Goal: Transaction & Acquisition: Purchase product/service

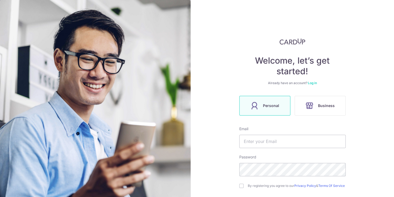
scroll to position [52, 0]
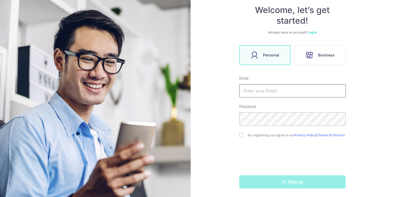
type input "[EMAIL_ADDRESS][DOMAIN_NAME]"
click at [243, 135] on div "By registering you agree to our Privacy Policy & Terms Of Service" at bounding box center [292, 135] width 106 height 6
click at [239, 135] on input "checkbox" at bounding box center [241, 135] width 4 height 4
checkbox input "true"
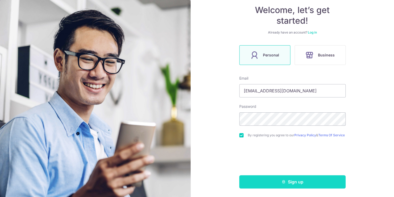
click at [292, 185] on button "Sign up" at bounding box center [292, 181] width 106 height 13
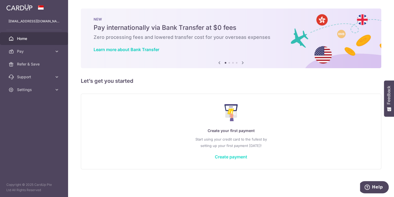
click at [234, 157] on link "Create payment" at bounding box center [231, 156] width 32 height 5
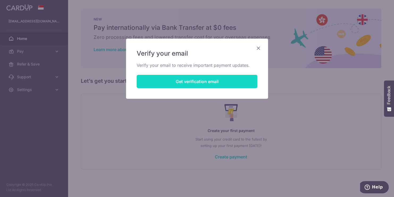
click at [203, 85] on button "Get verification email" at bounding box center [197, 81] width 121 height 13
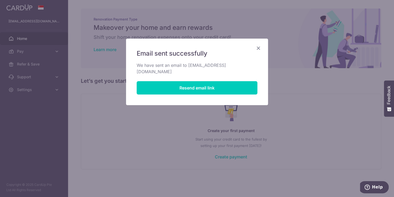
click at [258, 48] on icon "Close" at bounding box center [258, 48] width 6 height 7
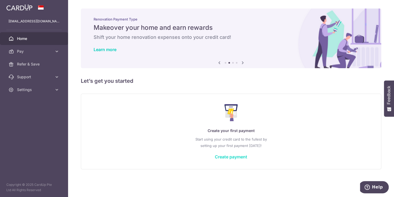
click at [236, 157] on link "Create payment" at bounding box center [231, 156] width 32 height 5
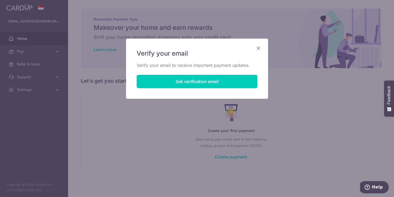
click at [263, 47] on div "Verify your email Verify your email to receive important payment updates. Get v…" at bounding box center [197, 69] width 142 height 60
click at [259, 47] on icon "Close" at bounding box center [258, 48] width 6 height 7
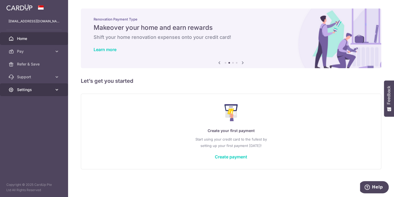
click at [29, 86] on link "Settings" at bounding box center [34, 89] width 68 height 13
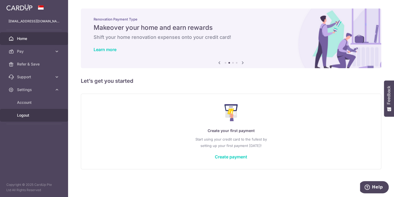
click at [22, 116] on span "Logout" at bounding box center [34, 114] width 35 height 5
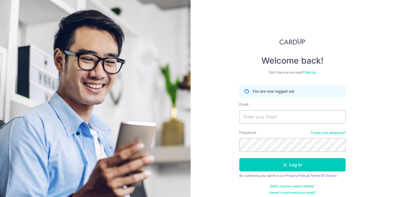
click at [269, 115] on input "Email" at bounding box center [292, 116] width 106 height 13
type input "[EMAIL_ADDRESS][DOMAIN_NAME]"
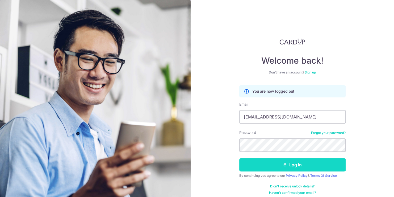
click at [292, 167] on button "Log in" at bounding box center [292, 164] width 106 height 13
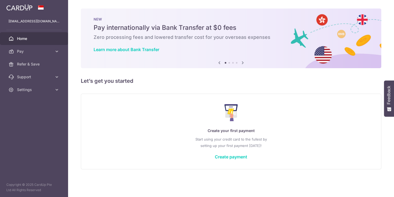
click at [233, 151] on div "Create your first payment Start using your credit card to the fullest by settin…" at bounding box center [230, 131] width 287 height 63
click at [235, 155] on link "Create payment" at bounding box center [231, 156] width 32 height 5
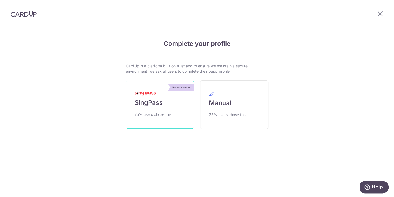
click at [173, 108] on link "Recommended SingPass 75% users chose this" at bounding box center [160, 105] width 68 height 48
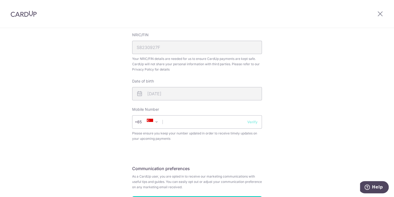
scroll to position [159, 0]
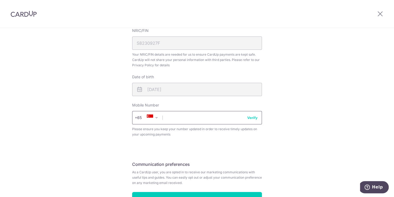
click at [167, 116] on input "text" at bounding box center [197, 117] width 130 height 13
type input "96215519"
click at [251, 119] on button "Verify" at bounding box center [252, 117] width 10 height 5
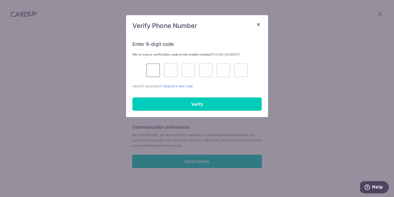
click at [155, 69] on input "text" at bounding box center [152, 70] width 13 height 13
type input "4"
type input "5"
type input "0"
type input "9"
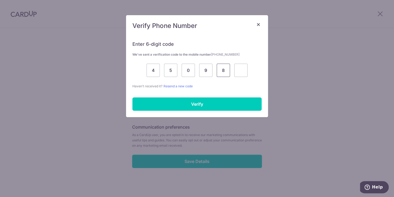
type input "8"
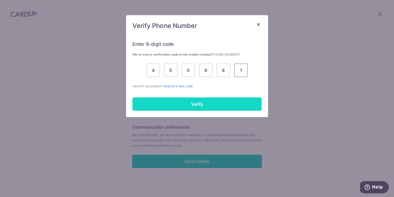
type input "1"
click at [195, 99] on input "Verify" at bounding box center [196, 103] width 129 height 13
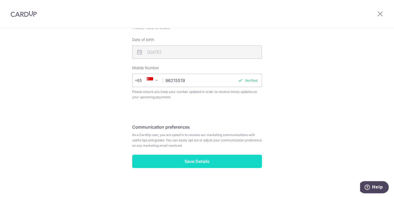
click at [203, 162] on input "Save Details" at bounding box center [197, 160] width 130 height 13
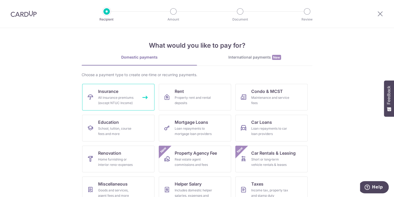
click at [116, 97] on div "All insurance premiums (except NTUC Income)" at bounding box center [117, 100] width 38 height 11
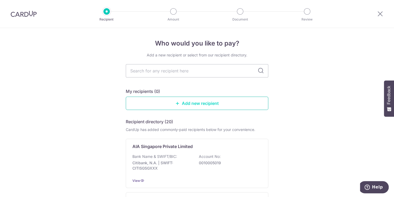
click at [195, 105] on link "Add new recipient" at bounding box center [197, 102] width 142 height 13
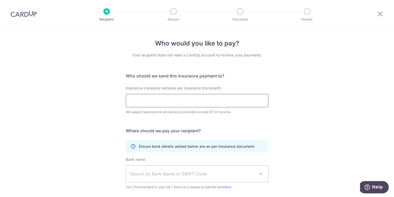
click at [162, 102] on input "Insurance company name(as per Insurance document)" at bounding box center [197, 100] width 142 height 13
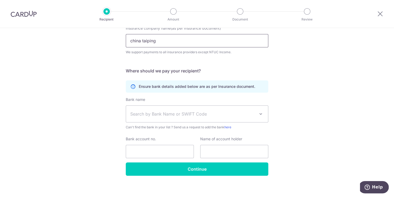
scroll to position [63, 0]
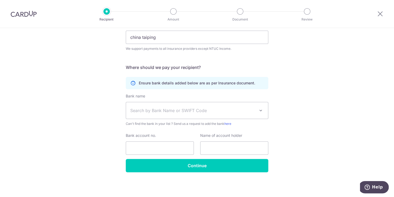
click at [179, 108] on span "Search by Bank Name or SWIFT Code" at bounding box center [192, 110] width 125 height 6
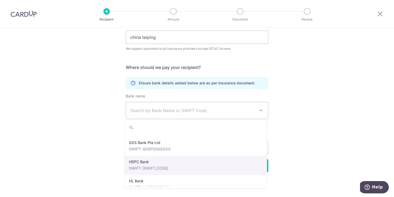
scroll to position [531, 0]
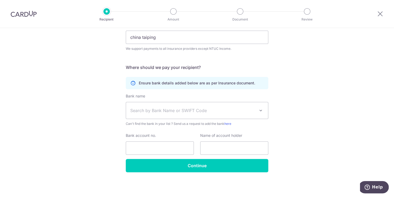
click at [306, 143] on div "Who would you like to pay? Your recipient does not need a CardUp account to rec…" at bounding box center [197, 81] width 394 height 232
click at [250, 105] on span "Search by Bank Name or SWIFT Code" at bounding box center [197, 110] width 142 height 16
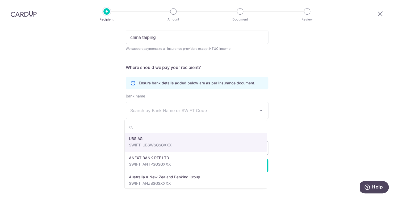
click at [290, 107] on div "Who would you like to pay? Your recipient does not need a CardUp account to rec…" at bounding box center [197, 81] width 394 height 232
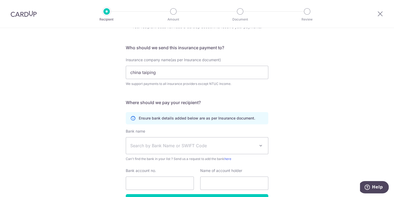
scroll to position [0, 0]
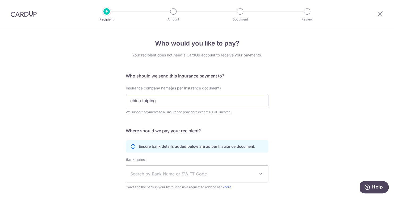
click at [184, 102] on input "china taiping" at bounding box center [197, 100] width 142 height 13
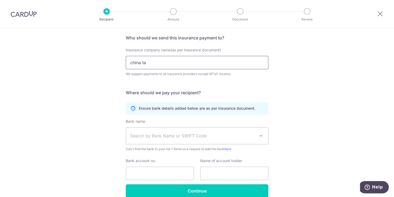
scroll to position [53, 0]
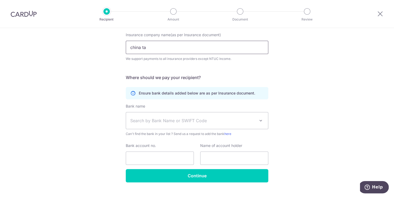
type input "china ta"
click at [201, 119] on span "Search by Bank Name or SWIFT Code" at bounding box center [192, 120] width 125 height 6
drag, startPoint x: 334, startPoint y: 90, endPoint x: 330, endPoint y: 91, distance: 4.5
click at [334, 90] on div "Who would you like to pay? Your recipient does not need a CardUp account to rec…" at bounding box center [197, 91] width 394 height 232
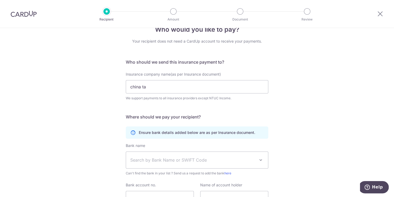
scroll to position [0, 0]
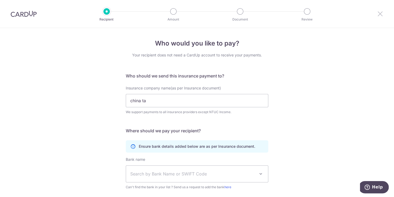
click at [381, 13] on icon at bounding box center [380, 13] width 6 height 7
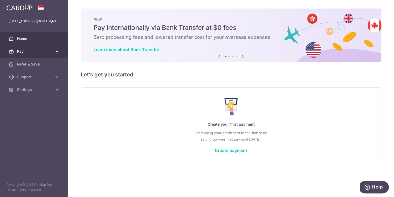
click at [59, 51] on icon at bounding box center [56, 51] width 5 height 5
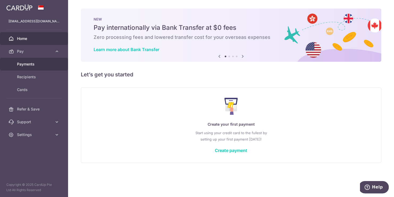
click at [34, 65] on span "Payments" at bounding box center [34, 63] width 35 height 5
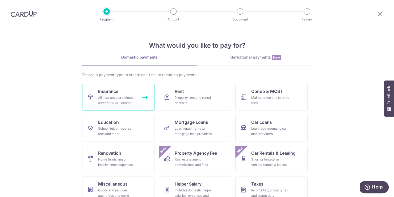
click at [114, 105] on link "Insurance All insurance premiums (except NTUC Income)" at bounding box center [118, 97] width 72 height 27
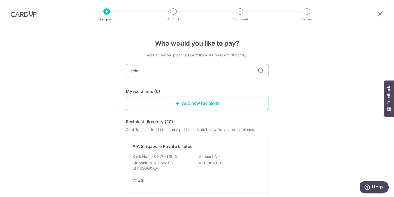
type input "china"
type input "china ta"
click at [305, 79] on div "Who would you like to pay? Add a new recipient or select from our recipient dir…" at bounding box center [197, 131] width 394 height 206
click at [194, 105] on link "Add new recipient" at bounding box center [197, 102] width 142 height 13
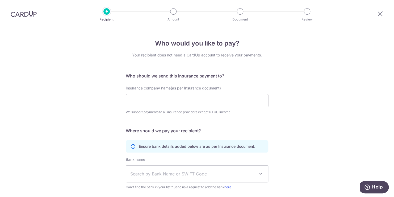
click at [153, 96] on input "Insurance company name(as per Insurance document)" at bounding box center [197, 100] width 142 height 13
type input "china ta"
click at [149, 102] on input "china ta" at bounding box center [197, 100] width 142 height 13
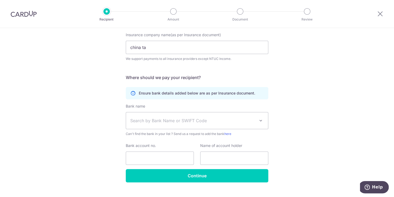
click at [176, 118] on span "Search by Bank Name or SWIFT Code" at bounding box center [192, 120] width 125 height 6
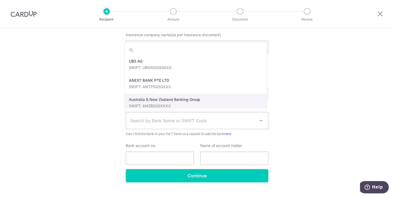
click at [288, 103] on div "Who would you like to pay? Your recipient does not need a CardUp account to rec…" at bounding box center [197, 91] width 394 height 232
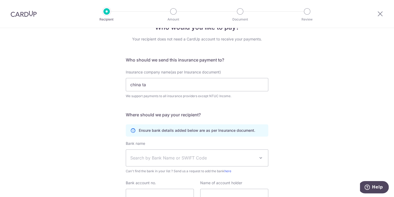
scroll to position [0, 0]
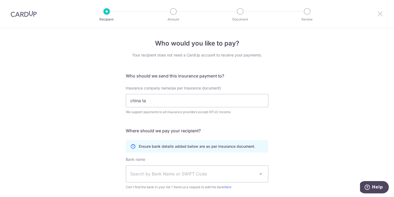
click at [380, 13] on icon at bounding box center [380, 13] width 6 height 7
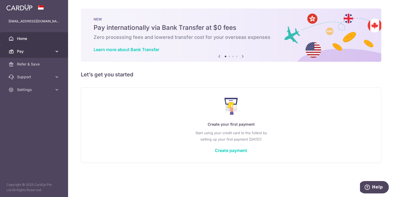
click at [25, 52] on span "Pay" at bounding box center [34, 51] width 35 height 5
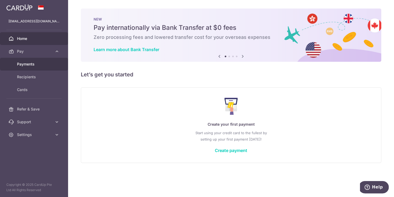
click at [27, 66] on span "Payments" at bounding box center [34, 63] width 35 height 5
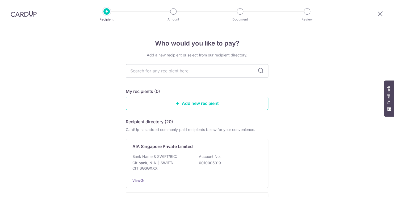
type input "c"
type input "chin"
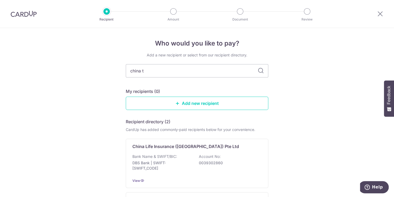
type input "china ta"
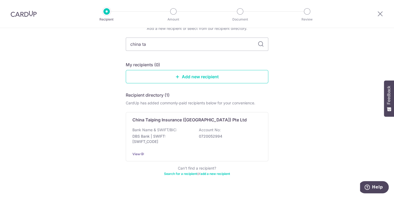
scroll to position [37, 0]
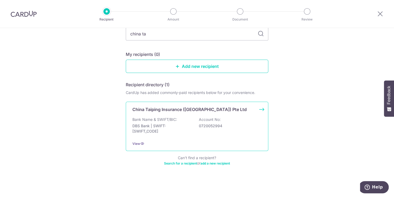
click at [234, 114] on div "China Taiping Insurance (Singapore) Pte Ltd Bank Name & SWIFT/BIC: DBS Bank | S…" at bounding box center [197, 126] width 142 height 49
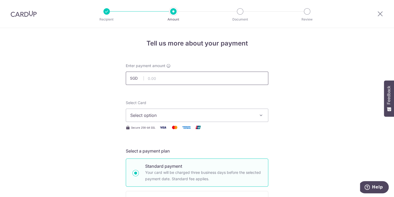
click at [163, 78] on input "text" at bounding box center [197, 77] width 142 height 13
paste input "2449.70"
click at [216, 120] on button "Select option" at bounding box center [197, 114] width 142 height 13
type input "2,449.70"
click at [198, 131] on span "Add credit card" at bounding box center [202, 129] width 124 height 5
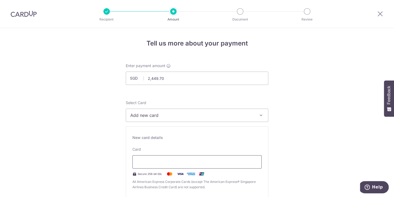
scroll to position [53, 0]
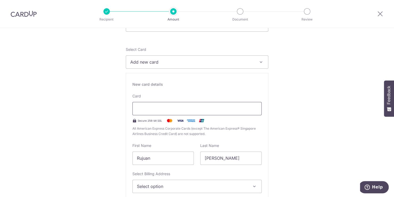
click at [159, 111] on iframe at bounding box center [197, 108] width 120 height 6
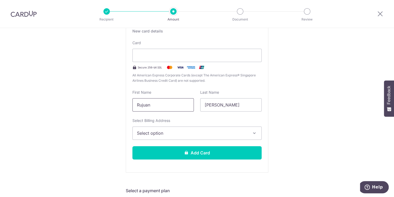
drag, startPoint x: 155, startPoint y: 105, endPoint x: 56, endPoint y: 113, distance: 98.9
type input "Mandy"
click at [190, 132] on span "Select option" at bounding box center [192, 133] width 111 height 6
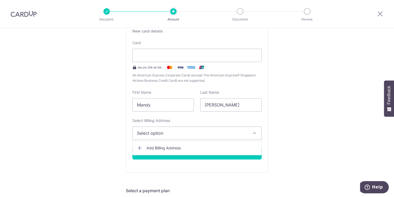
click at [173, 149] on span "Add Billing Address" at bounding box center [201, 147] width 111 height 5
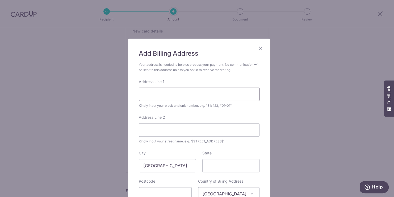
click at [152, 94] on input "Address Line 1" at bounding box center [199, 93] width 121 height 13
type input "23 STIRLING ROAD"
type input "#34-17"
type input "148961"
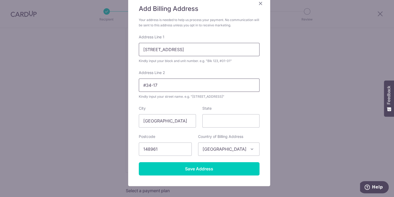
scroll to position [56, 0]
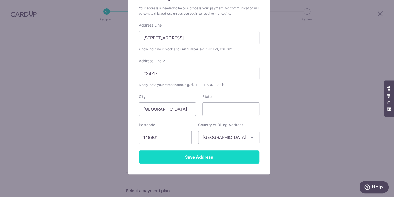
click at [194, 157] on input "Save Address" at bounding box center [199, 156] width 121 height 13
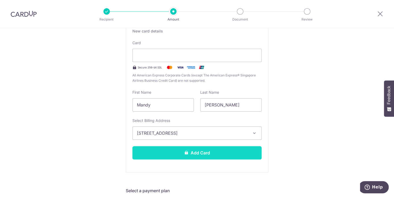
drag, startPoint x: 191, startPoint y: 153, endPoint x: 283, endPoint y: 157, distance: 92.3
click at [191, 153] on button "Add Card" at bounding box center [196, 152] width 129 height 13
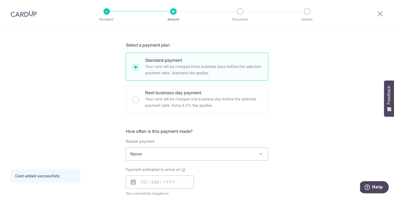
scroll to position [106, 0]
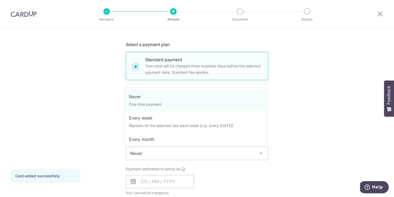
click at [196, 155] on span "Never" at bounding box center [197, 153] width 142 height 13
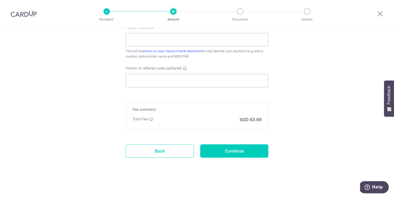
scroll to position [157, 0]
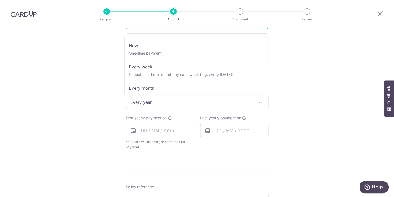
click at [230, 103] on span "Every year" at bounding box center [197, 102] width 142 height 13
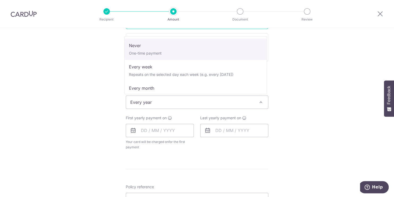
select select "1"
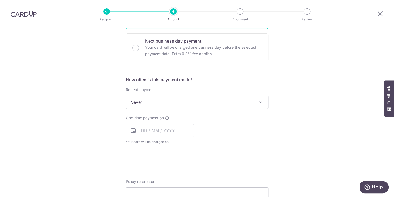
scroll to position [264, 0]
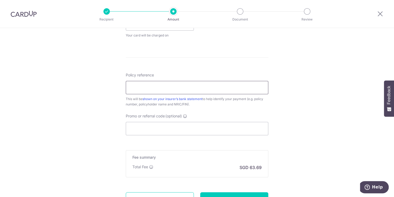
click at [159, 92] on input "Policy reference" at bounding box center [197, 87] width 142 height 13
paste input "DICNILILIF000063825345921"
type input "DICNILILIF000063825345921"
click at [155, 130] on input "Promo or referral code (optional)" at bounding box center [197, 128] width 142 height 13
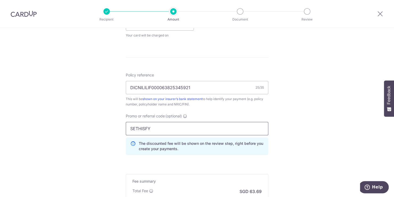
type input "SETHISFY"
click at [290, 141] on div "Tell us more about your payment Enter payment amount SGD 2,449.70 2449.70 Card …" at bounding box center [197, 16] width 394 height 505
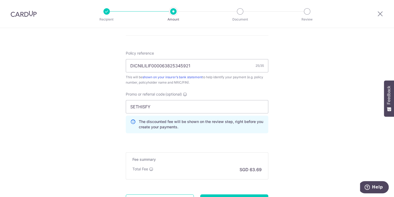
scroll to position [319, 0]
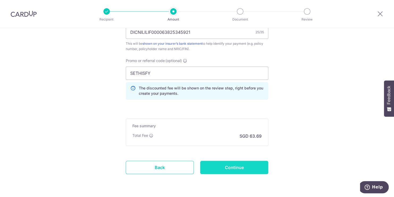
click at [230, 169] on input "Continue" at bounding box center [234, 167] width 68 height 13
type input "Create Schedule"
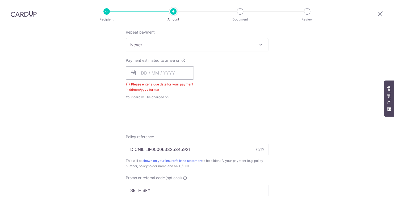
scroll to position [162, 0]
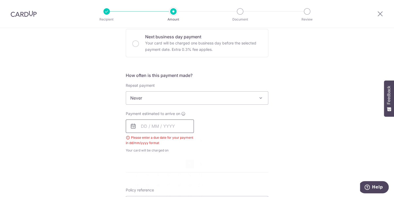
click at [139, 126] on input "text" at bounding box center [160, 125] width 68 height 13
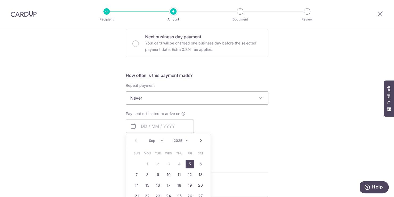
drag, startPoint x: 187, startPoint y: 163, endPoint x: 247, endPoint y: 145, distance: 63.2
click at [187, 163] on link "5" at bounding box center [189, 163] width 9 height 9
type input "[DATE]"
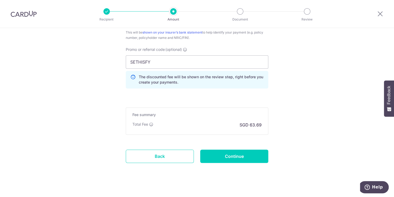
scroll to position [357, 0]
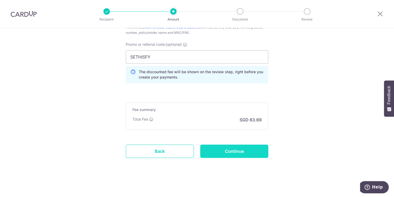
click at [239, 149] on input "Continue" at bounding box center [234, 150] width 68 height 13
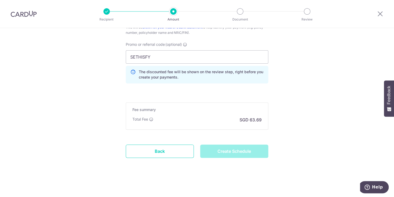
type input "Create Schedule"
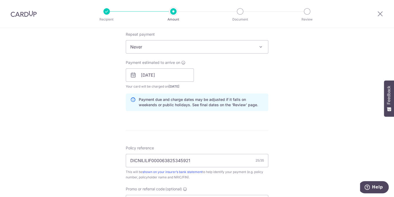
scroll to position [197, 0]
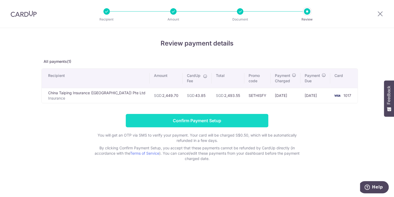
click at [206, 122] on input "Confirm Payment Setup" at bounding box center [197, 120] width 142 height 13
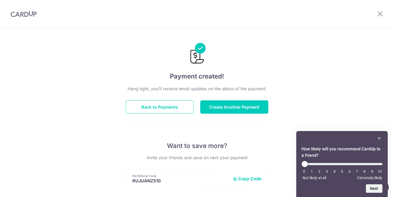
click at [253, 177] on button "Copy Code" at bounding box center [247, 178] width 29 height 5
click at [160, 109] on button "Back to Payments" at bounding box center [160, 106] width 68 height 13
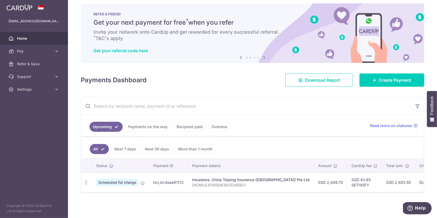
scroll to position [7, 0]
click at [389, 123] on span "Read more on statuses" at bounding box center [391, 125] width 42 height 5
